Goal: Navigation & Orientation: Find specific page/section

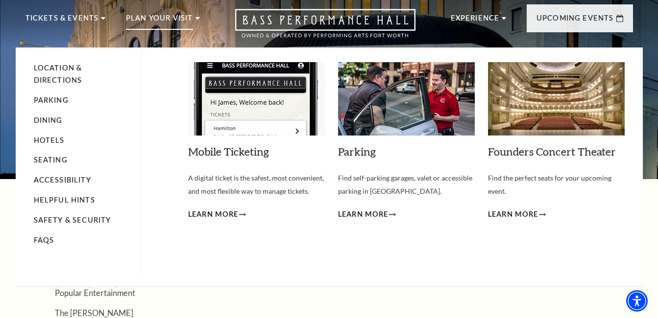
scroll to position [49, 0]
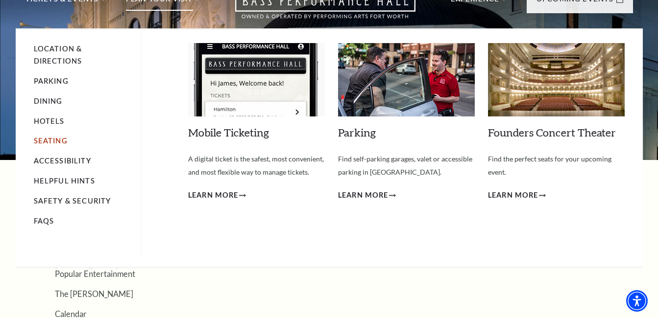
click at [47, 138] on link "Seating" at bounding box center [51, 141] width 34 height 8
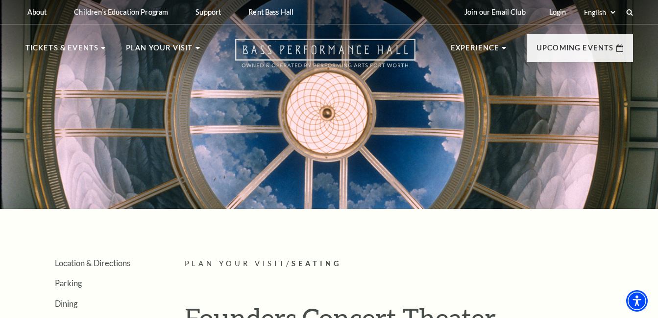
click at [319, 48] on icon "Open this option" at bounding box center [325, 53] width 180 height 29
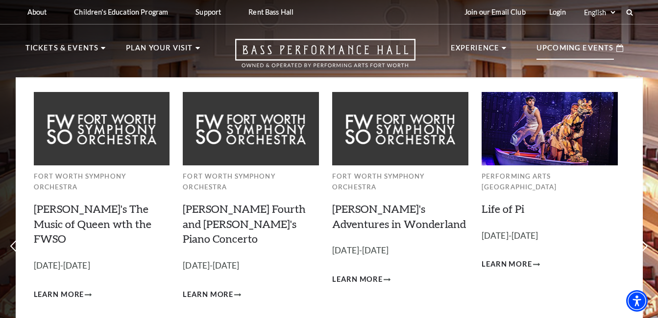
scroll to position [49, 0]
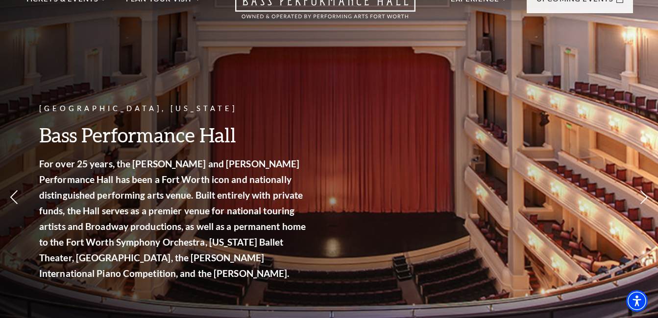
click at [570, 246] on div "Fort Worth, Texas Bass Performance Hall For over 25 years, the Nancy Lee and Pe…" at bounding box center [329, 166] width 658 height 442
click at [391, 190] on div "Fort Worth, Texas Bass Performance Hall For over 25 years, the Nancy Lee and Pe…" at bounding box center [329, 166] width 658 height 442
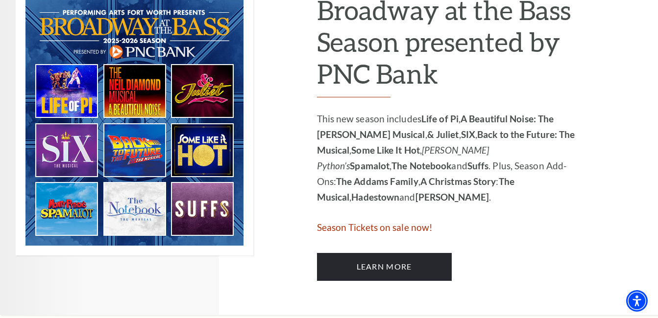
scroll to position [147, 0]
